Goal: Information Seeking & Learning: Learn about a topic

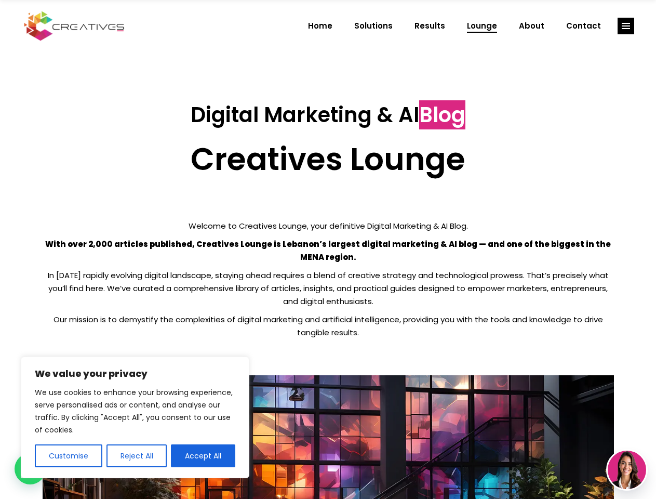
click at [328, 249] on p "With over 2,000 articles published, Creatives Lounge is Lebanon’s largest digit…" at bounding box center [328, 250] width 571 height 26
click at [68, 455] on button "Customise" at bounding box center [69, 455] width 68 height 23
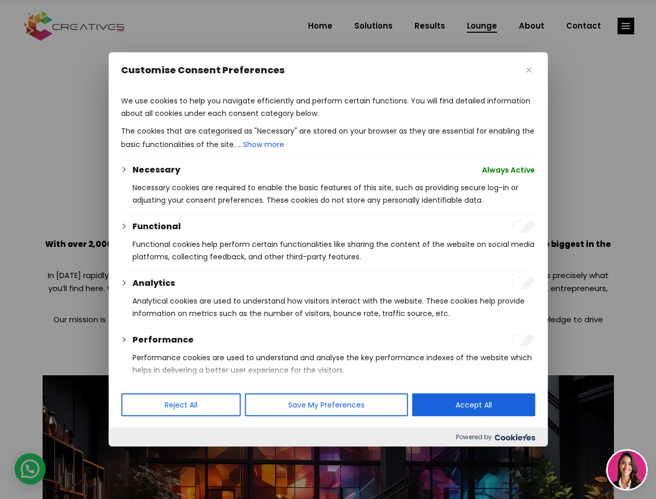
click at [136, 455] on div at bounding box center [328, 249] width 656 height 499
click at [203, 119] on p "We use cookies to help you navigate efficiently and perform certain functions. …" at bounding box center [328, 107] width 414 height 25
click at [626, 26] on div at bounding box center [328, 249] width 656 height 499
click at [627, 469] on img at bounding box center [627, 469] width 38 height 38
